Goal: Navigation & Orientation: Find specific page/section

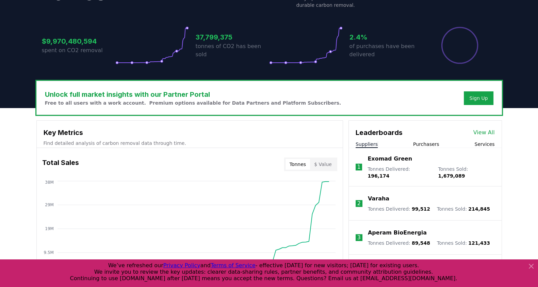
scroll to position [129, 0]
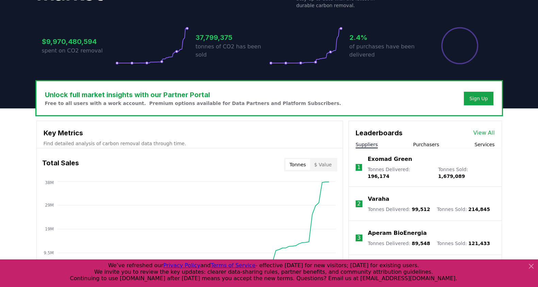
click at [427, 142] on button "Purchasers" at bounding box center [426, 144] width 26 height 7
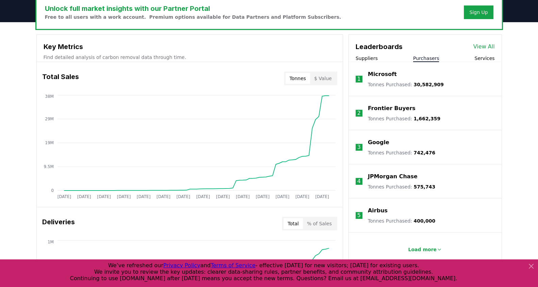
scroll to position [215, 0]
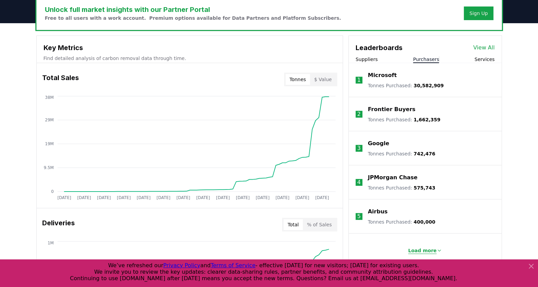
click at [424, 250] on p "Load more" at bounding box center [422, 250] width 29 height 7
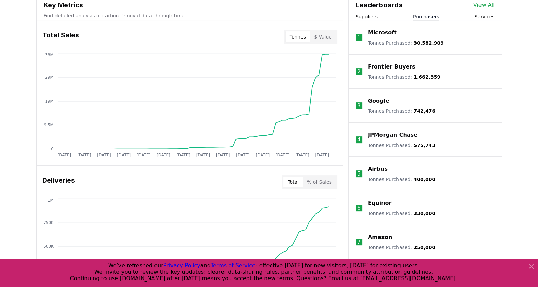
scroll to position [7, 0]
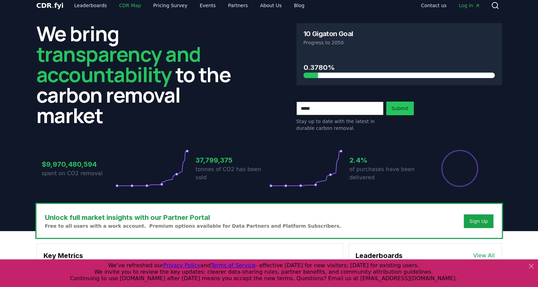
click at [129, 5] on link "CDR Map" at bounding box center [130, 5] width 33 height 12
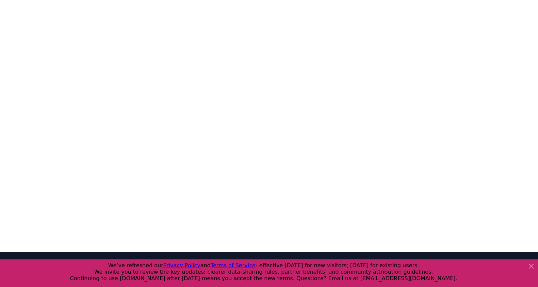
scroll to position [141, 0]
